Goal: Task Accomplishment & Management: Manage account settings

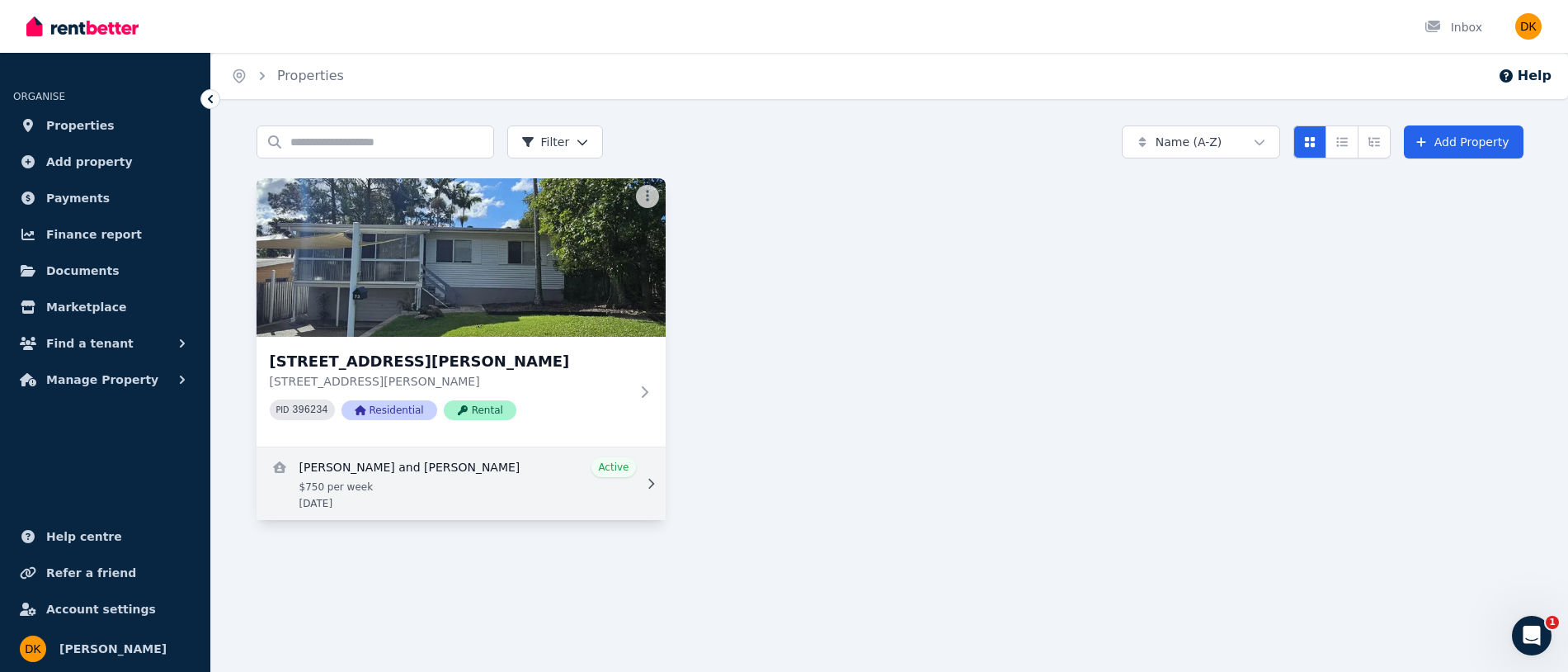
click at [511, 485] on link "View details for Joanne Sveistrup and Lucas Heta" at bounding box center [461, 483] width 409 height 72
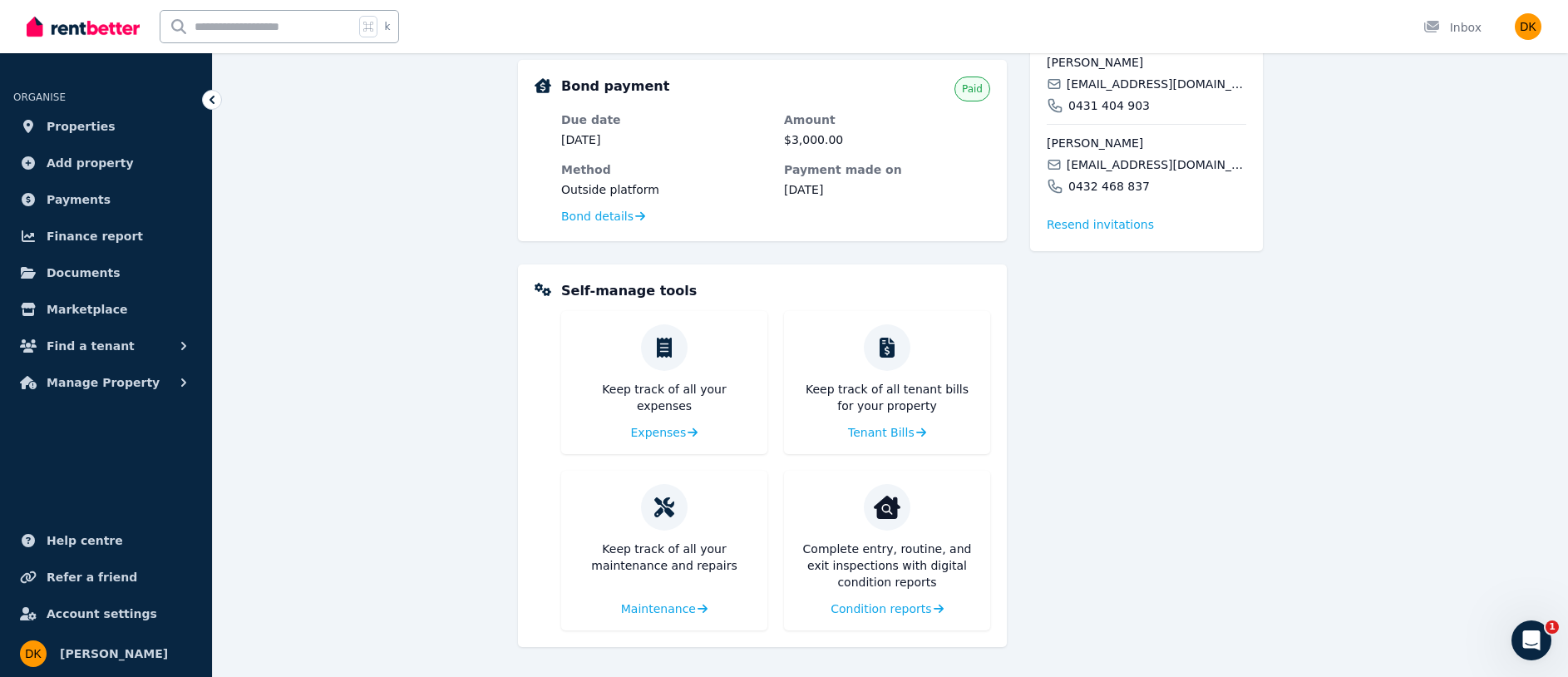
scroll to position [109, 0]
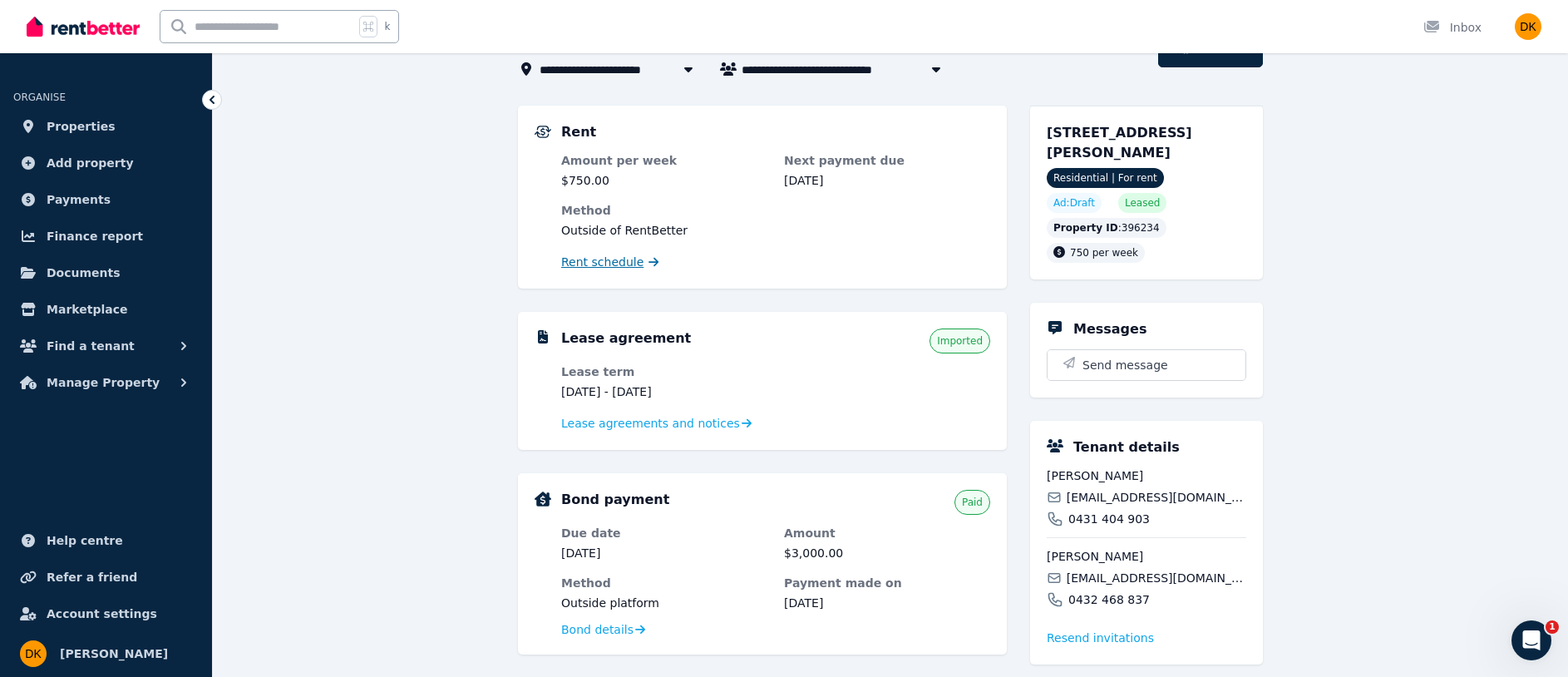
click at [629, 266] on span "Rent schedule" at bounding box center [602, 262] width 82 height 17
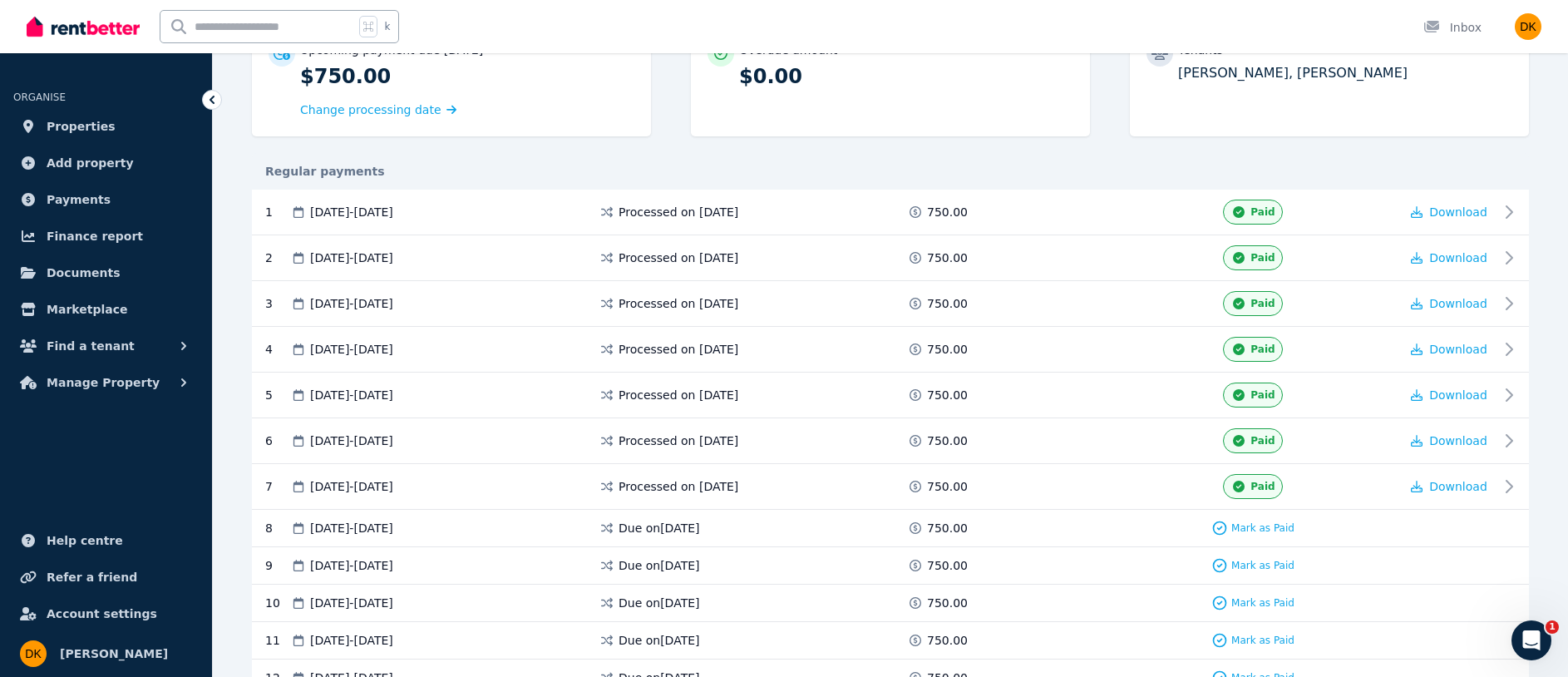
scroll to position [316, 0]
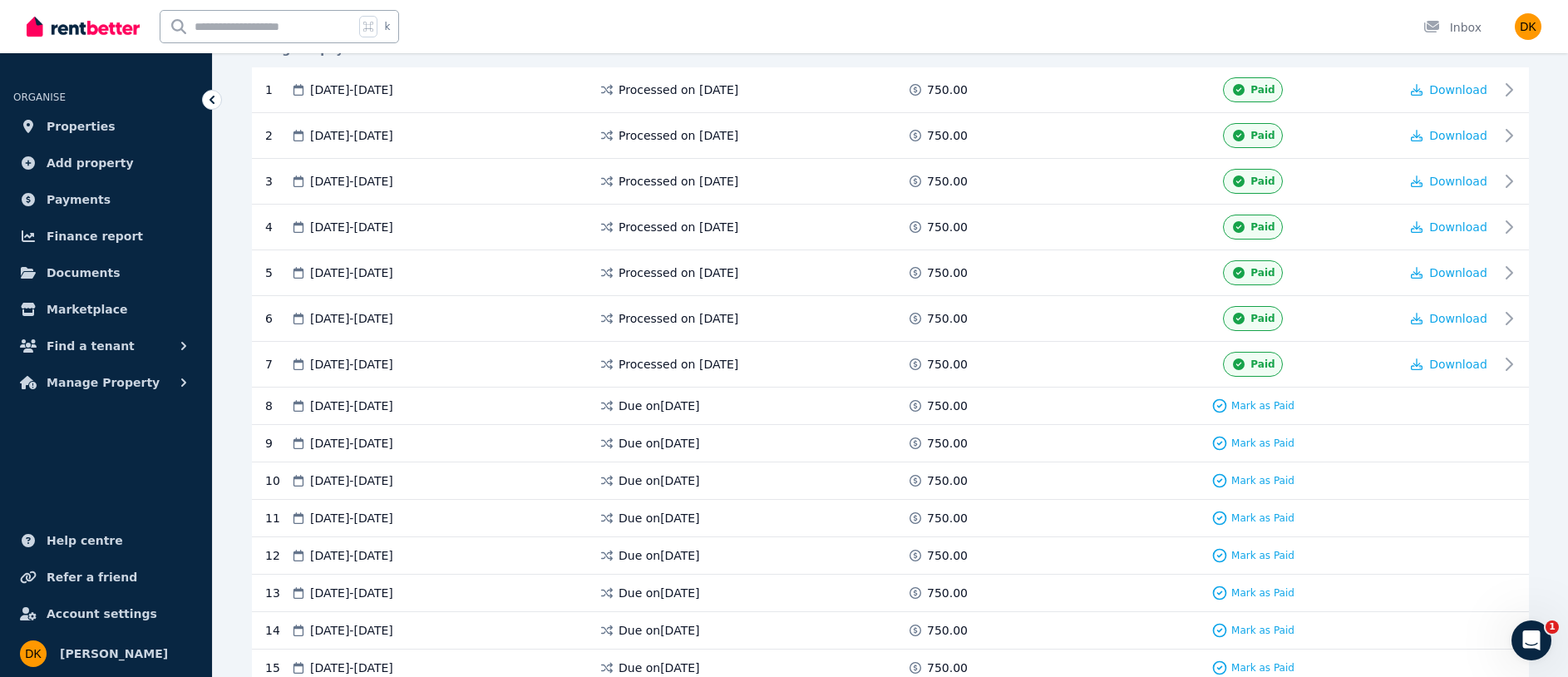
click at [728, 401] on div "Due on [DATE]" at bounding box center [752, 405] width 308 height 17
click at [1263, 405] on span "Mark as Paid" at bounding box center [1263, 405] width 63 height 13
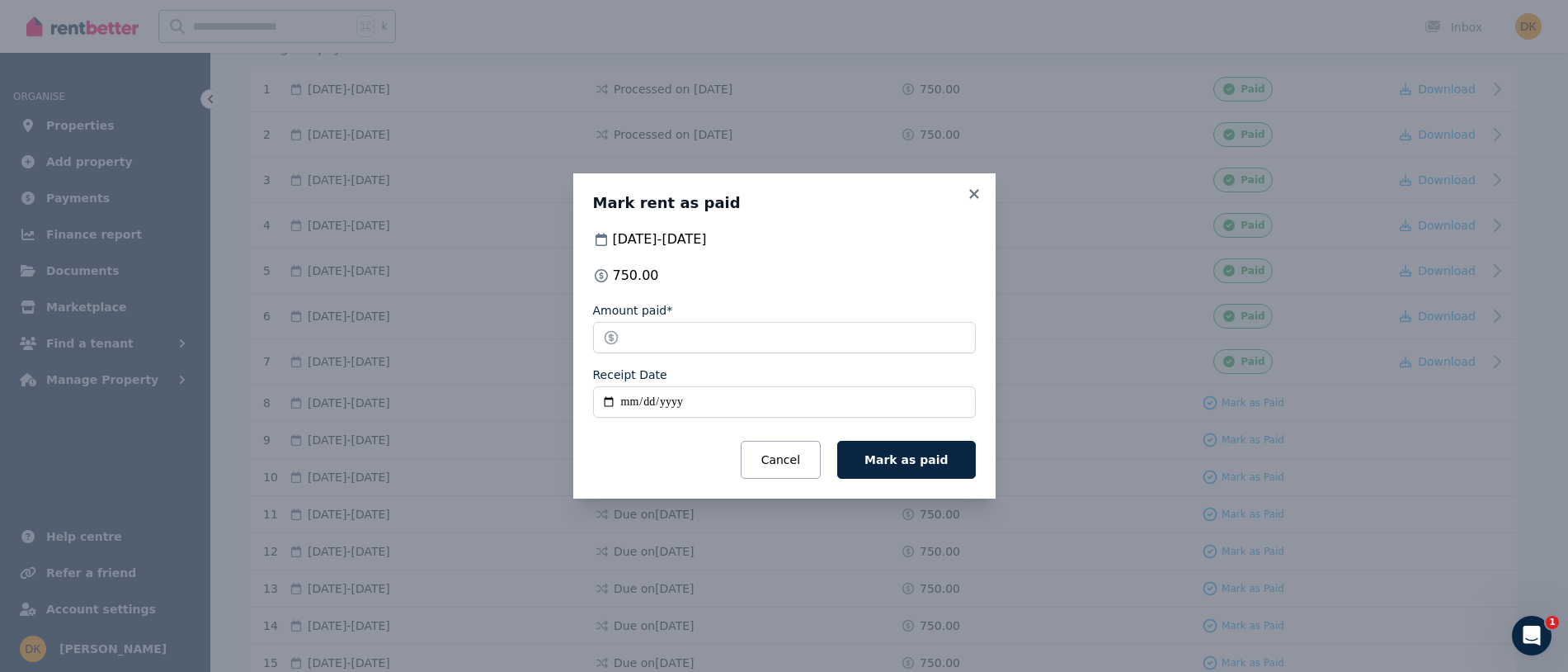
click at [692, 408] on input "Receipt Date" at bounding box center [784, 402] width 383 height 32
type input "**********"
click at [837, 441] on button "Mark as paid" at bounding box center [906, 459] width 138 height 38
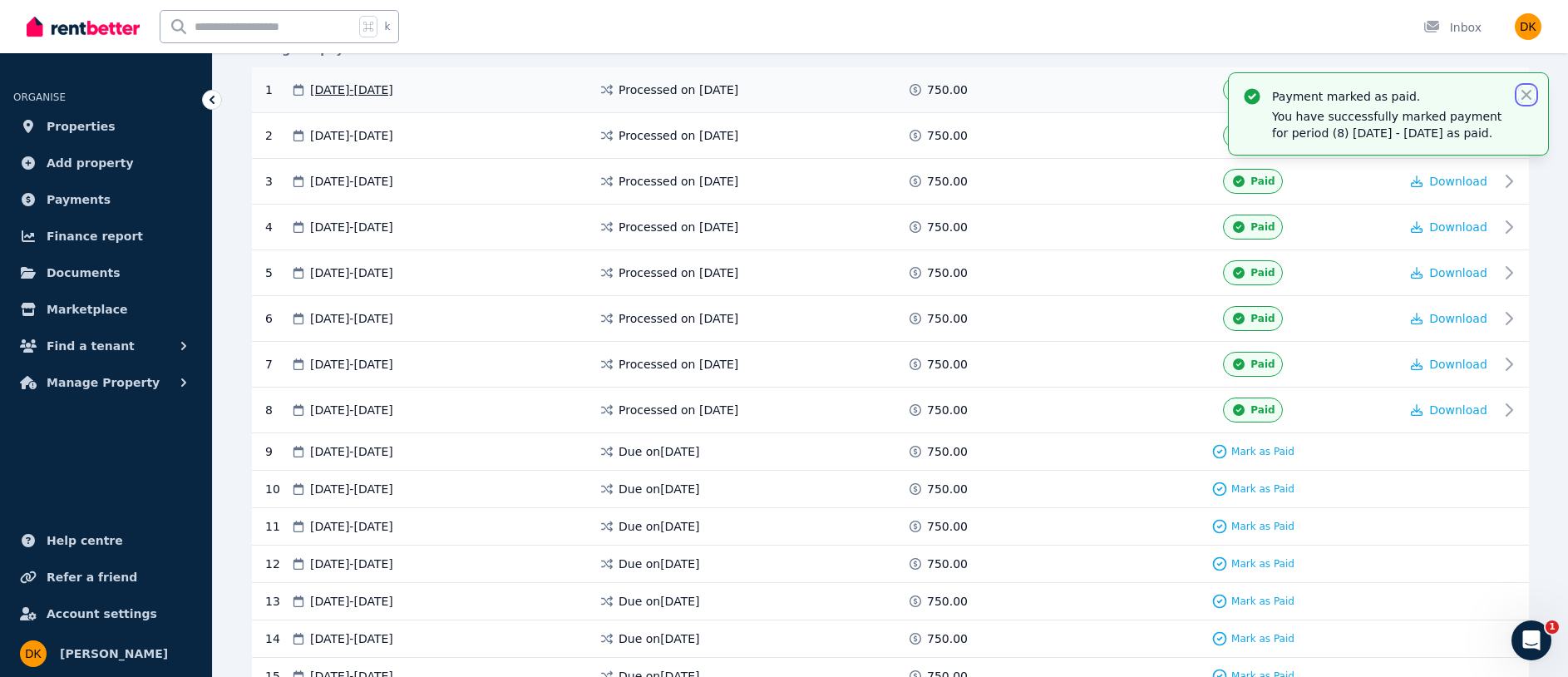
click at [1531, 92] on icon "button" at bounding box center [1527, 95] width 17 height 17
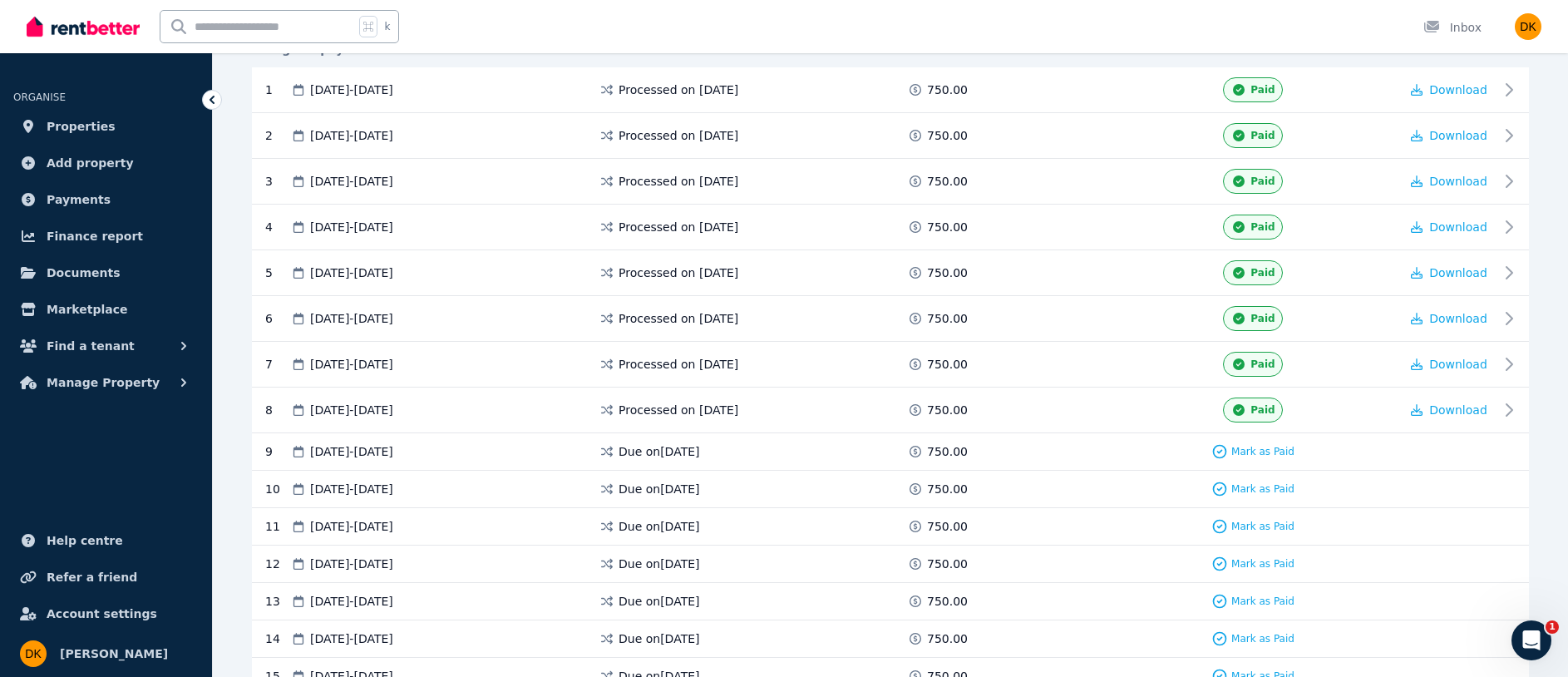
click at [1540, 204] on div "**********" at bounding box center [890, 544] width 1355 height 1469
